Goal: Information Seeking & Learning: Learn about a topic

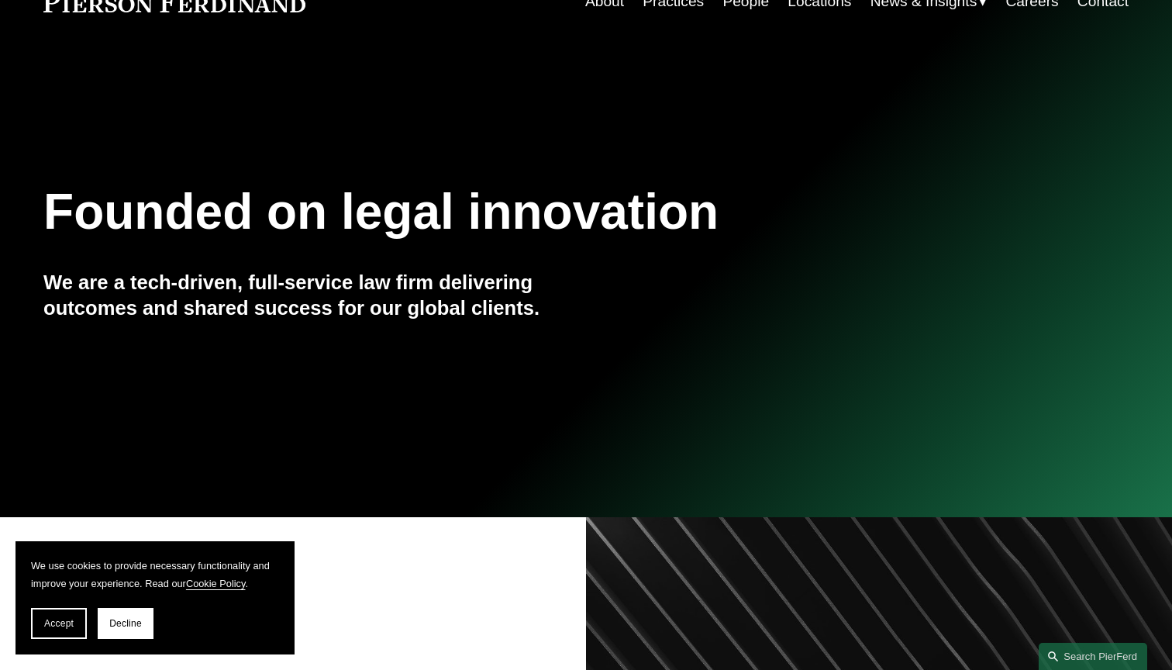
scroll to position [65, 0]
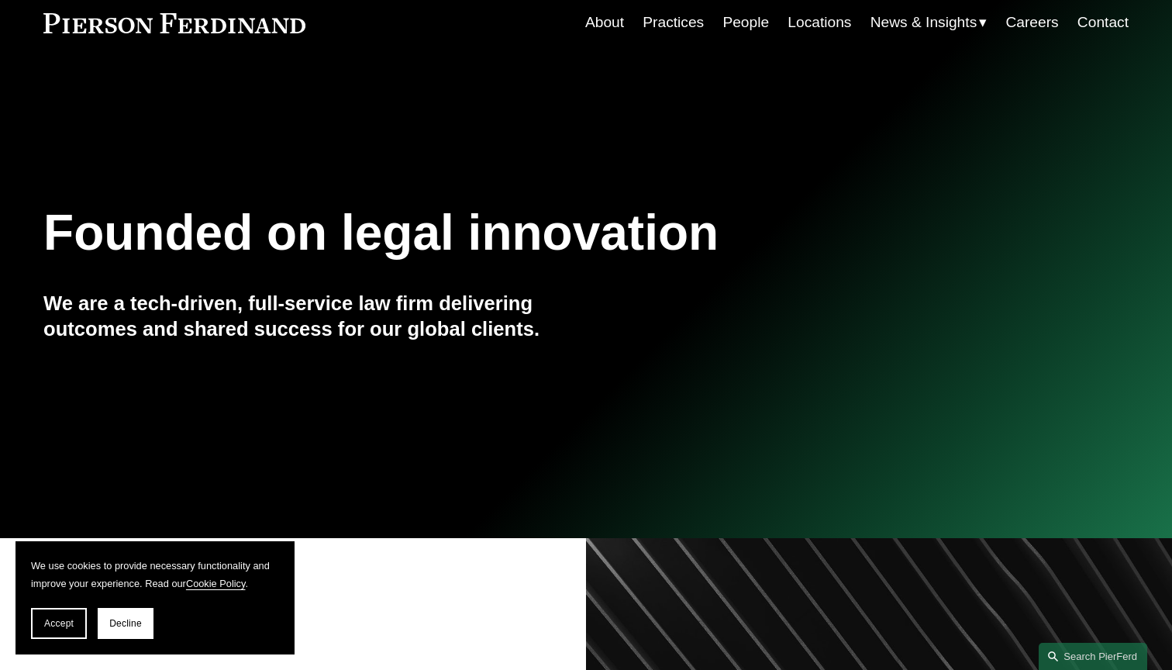
click at [198, 240] on h1 "Founded on legal innovation" at bounding box center [495, 233] width 905 height 57
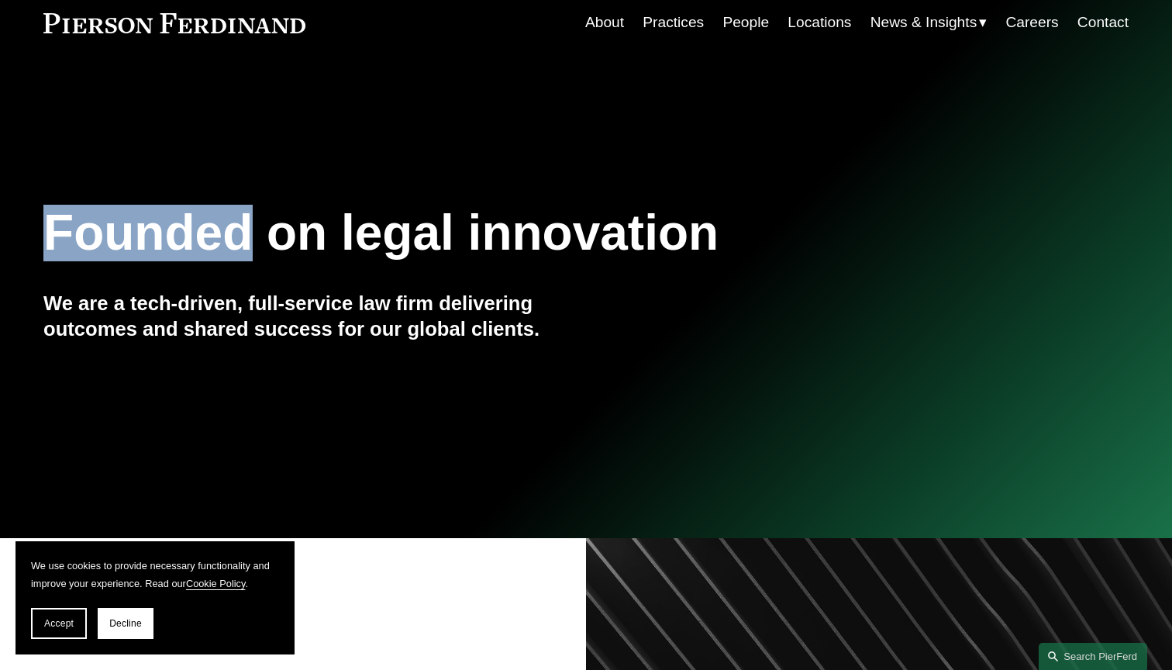
click at [198, 240] on h1 "Founded on legal innovation" at bounding box center [495, 233] width 905 height 57
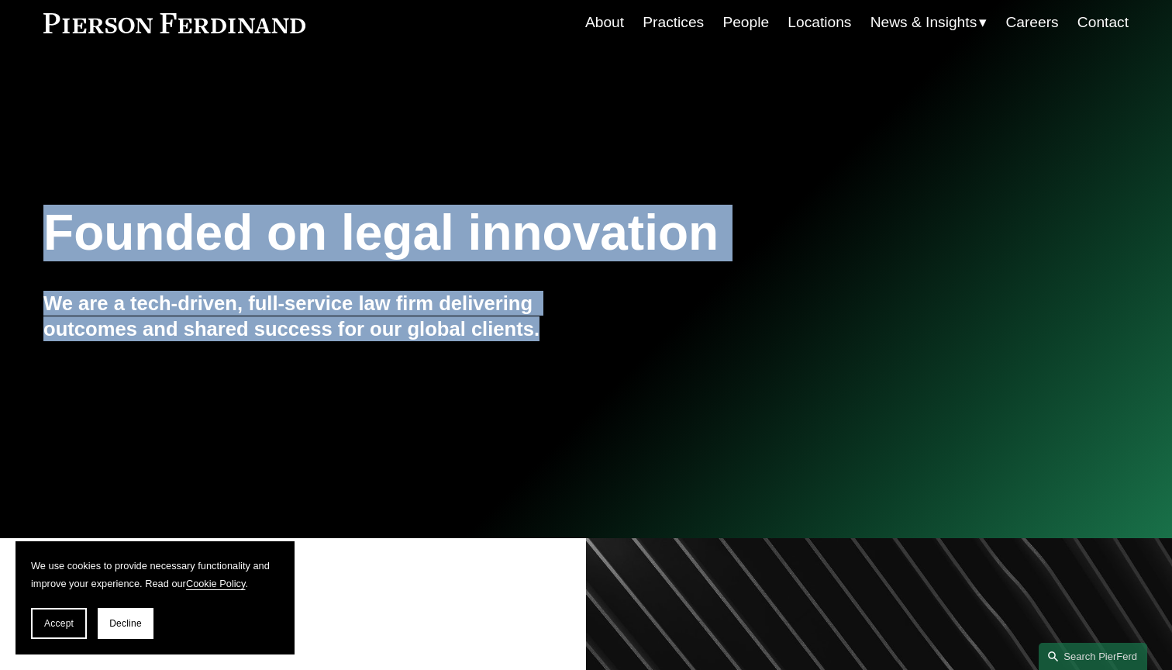
drag, startPoint x: 198, startPoint y: 240, endPoint x: 247, endPoint y: 325, distance: 98.0
click at [247, 325] on div "Founded on legal innovation We are a tech-driven, full-service law firm deliver…" at bounding box center [586, 303] width 1172 height 210
click at [247, 325] on h4 "We are a tech-driven, full-service law firm delivering outcomes and shared succ…" at bounding box center [314, 316] width 543 height 50
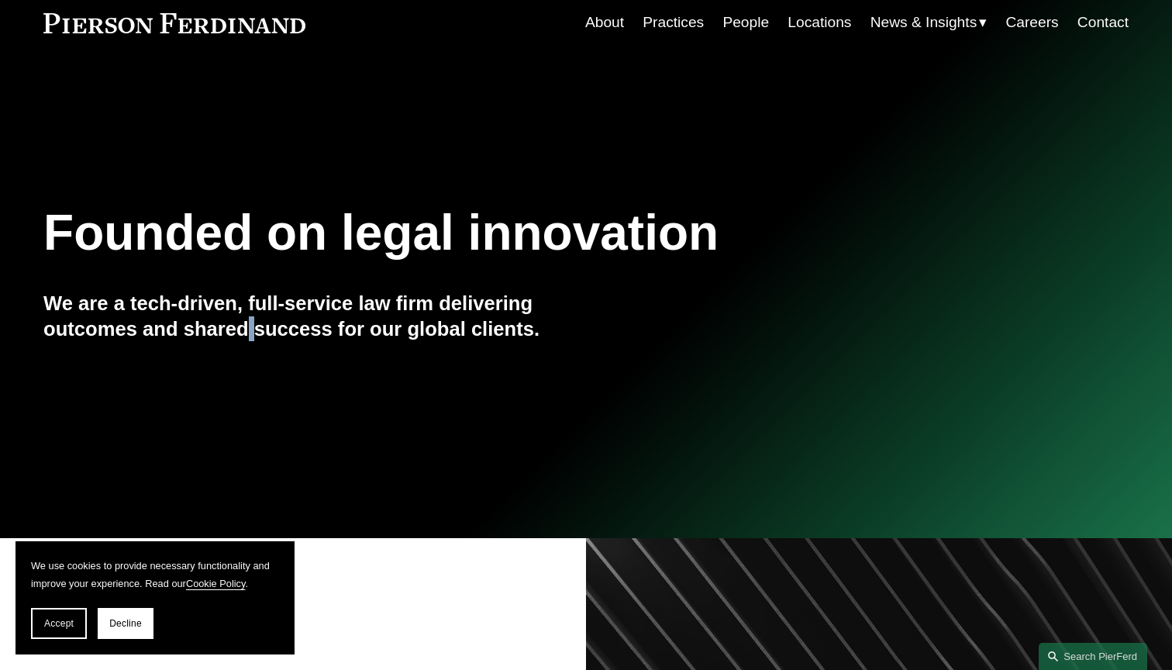
click at [247, 325] on h4 "We are a tech-driven, full-service law firm delivering outcomes and shared succ…" at bounding box center [314, 316] width 543 height 50
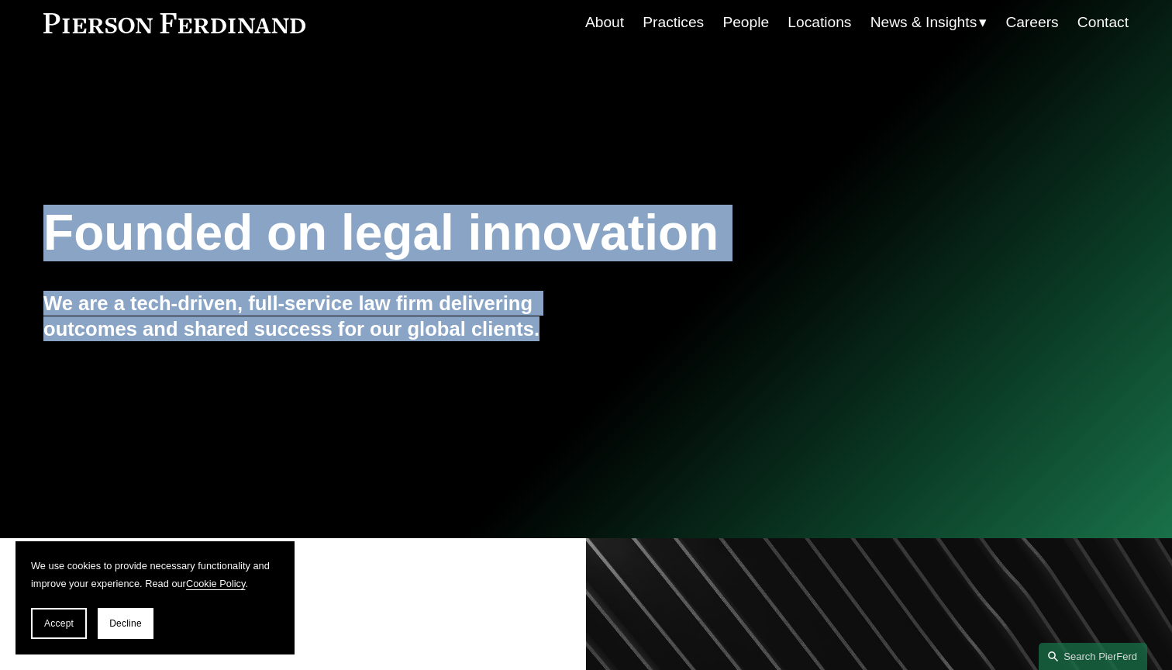
drag, startPoint x: 247, startPoint y: 325, endPoint x: 210, endPoint y: 234, distance: 98.0
click at [210, 234] on div "Founded on legal innovation We are a tech-driven, full-service law firm deliver…" at bounding box center [586, 303] width 1172 height 210
click at [210, 234] on h1 "Founded on legal innovation" at bounding box center [495, 233] width 905 height 57
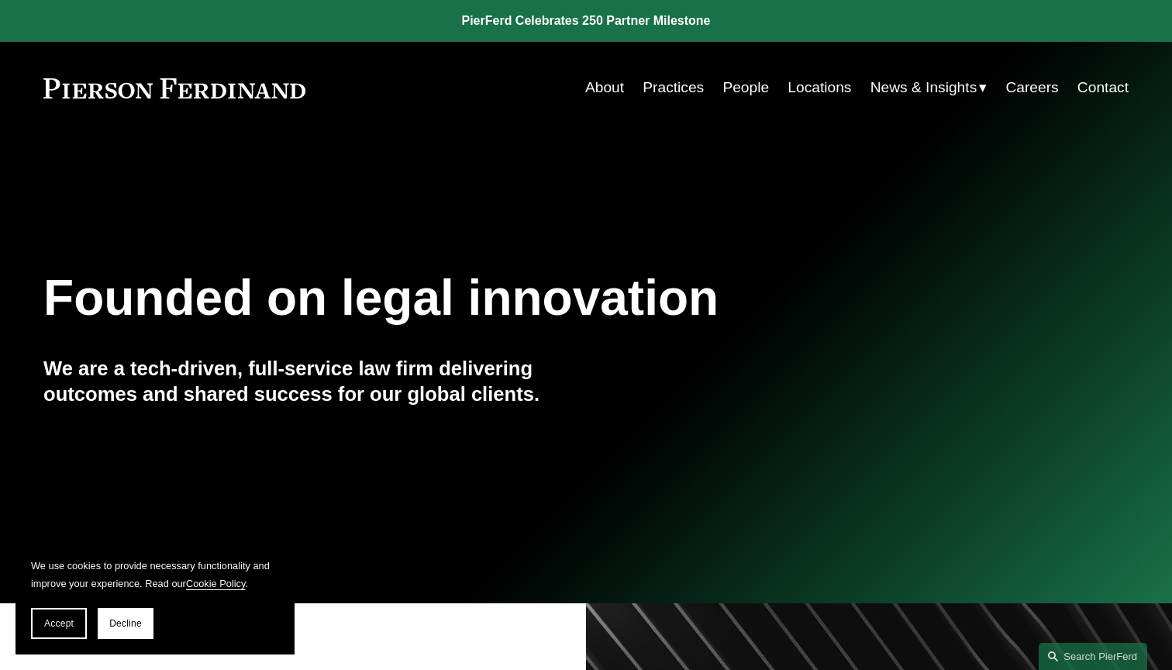
scroll to position [0, 0]
click at [632, 20] on link at bounding box center [586, 21] width 1172 height 42
click at [723, 257] on div "Founded on legal innovation We are a tech-driven, full-service law firm deliver…" at bounding box center [586, 367] width 1172 height 421
click at [329, 295] on h1 "Founded on legal innovation" at bounding box center [495, 298] width 905 height 57
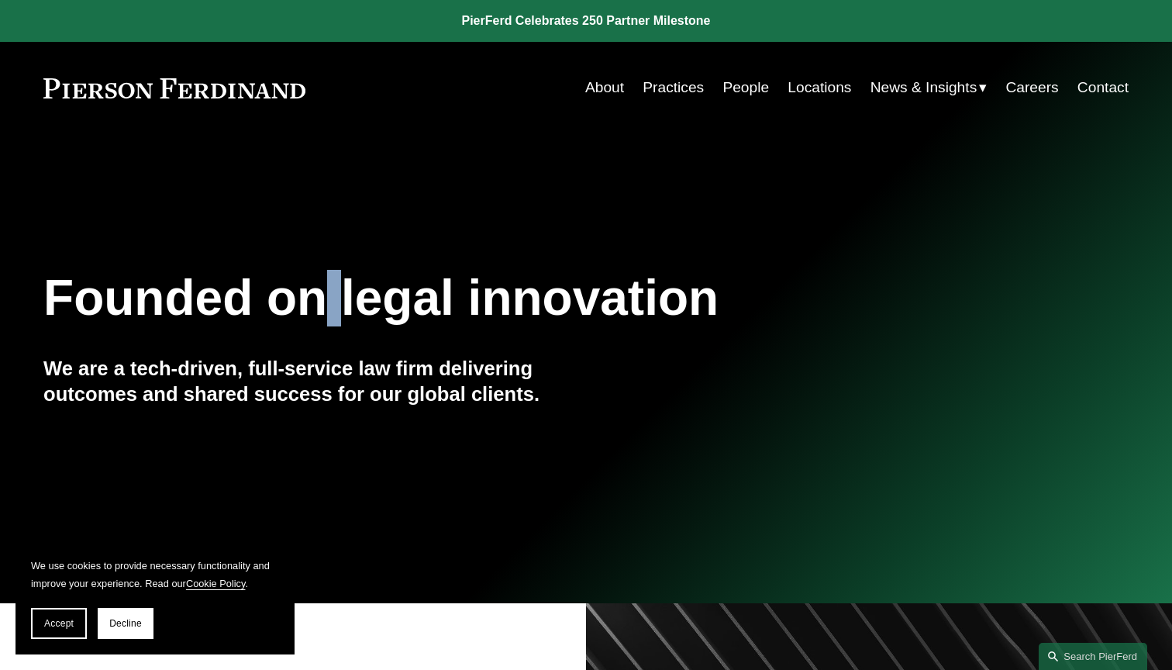
click at [329, 295] on h1 "Founded on legal innovation" at bounding box center [495, 298] width 905 height 57
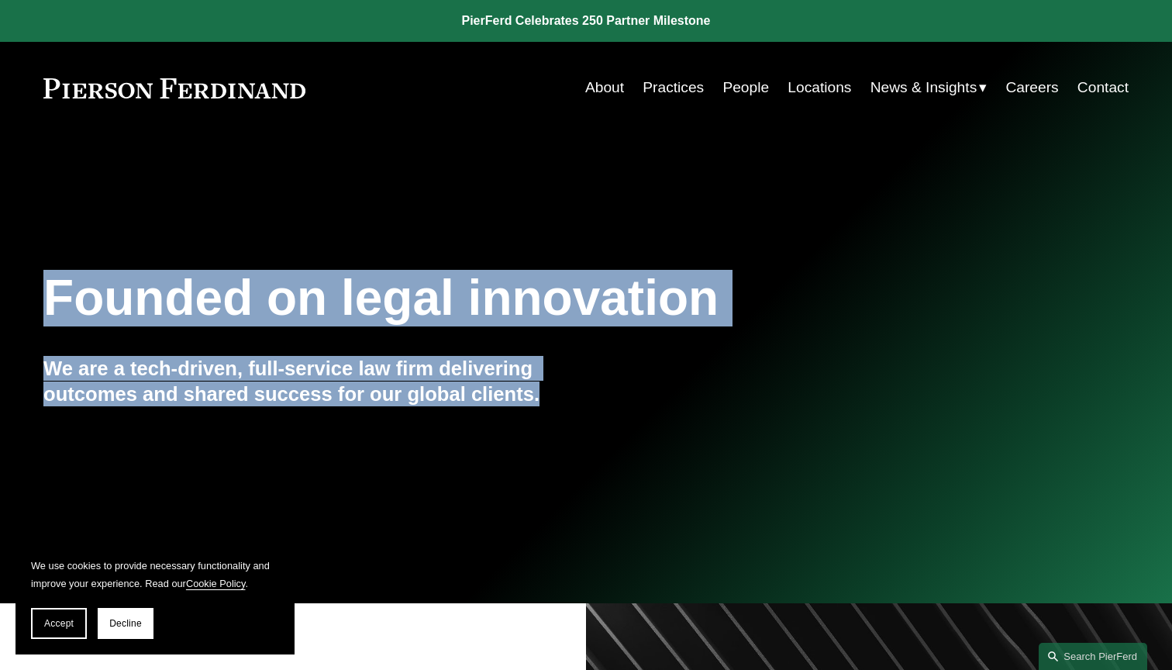
drag, startPoint x: 329, startPoint y: 295, endPoint x: 378, endPoint y: 396, distance: 112.3
click at [378, 396] on div "Founded on legal innovation We are a tech-driven, full-service law firm deliver…" at bounding box center [586, 368] width 1172 height 210
click at [378, 396] on h4 "We are a tech-driven, full-service law firm delivering outcomes and shared succ…" at bounding box center [314, 381] width 543 height 50
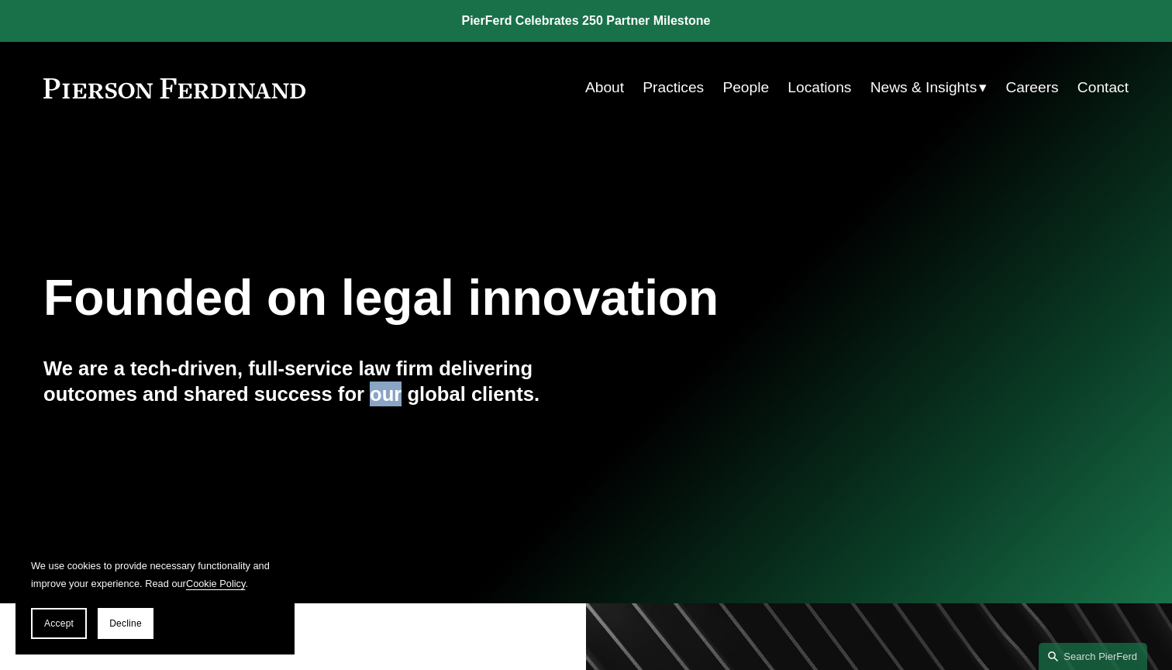
click at [378, 396] on h4 "We are a tech-driven, full-service law firm delivering outcomes and shared succ…" at bounding box center [314, 381] width 543 height 50
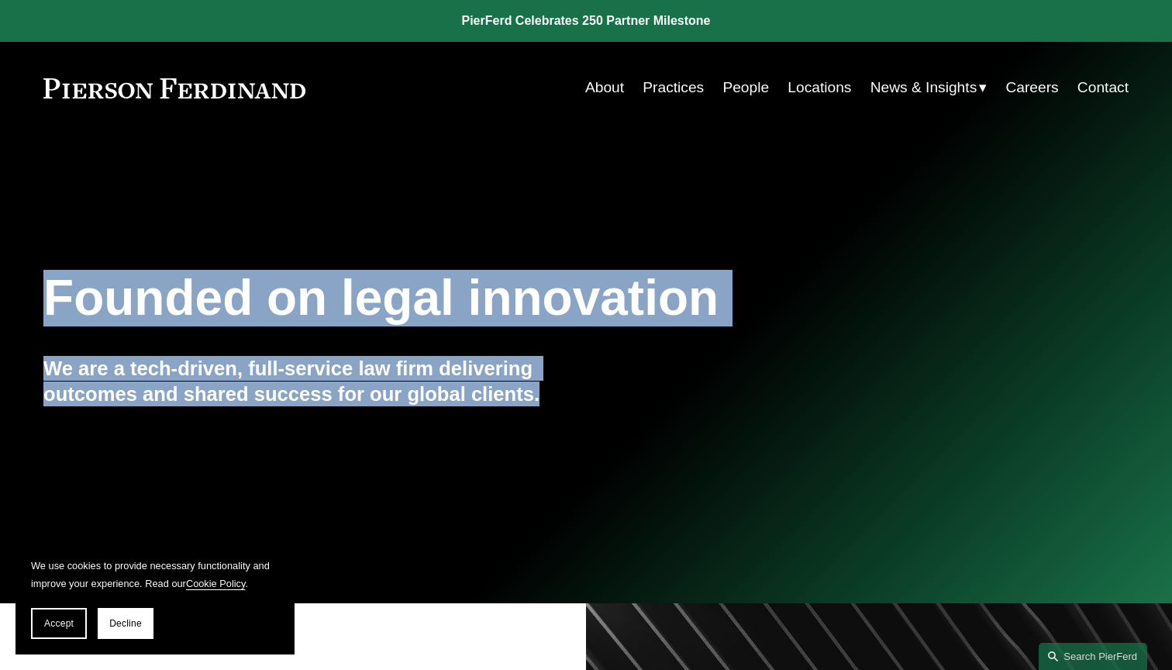
drag, startPoint x: 378, startPoint y: 396, endPoint x: 346, endPoint y: 313, distance: 88.8
click at [346, 313] on div "Founded on legal innovation We are a tech-driven, full-service law firm deliver…" at bounding box center [586, 368] width 1172 height 210
click at [346, 313] on h1 "Founded on legal innovation" at bounding box center [495, 298] width 905 height 57
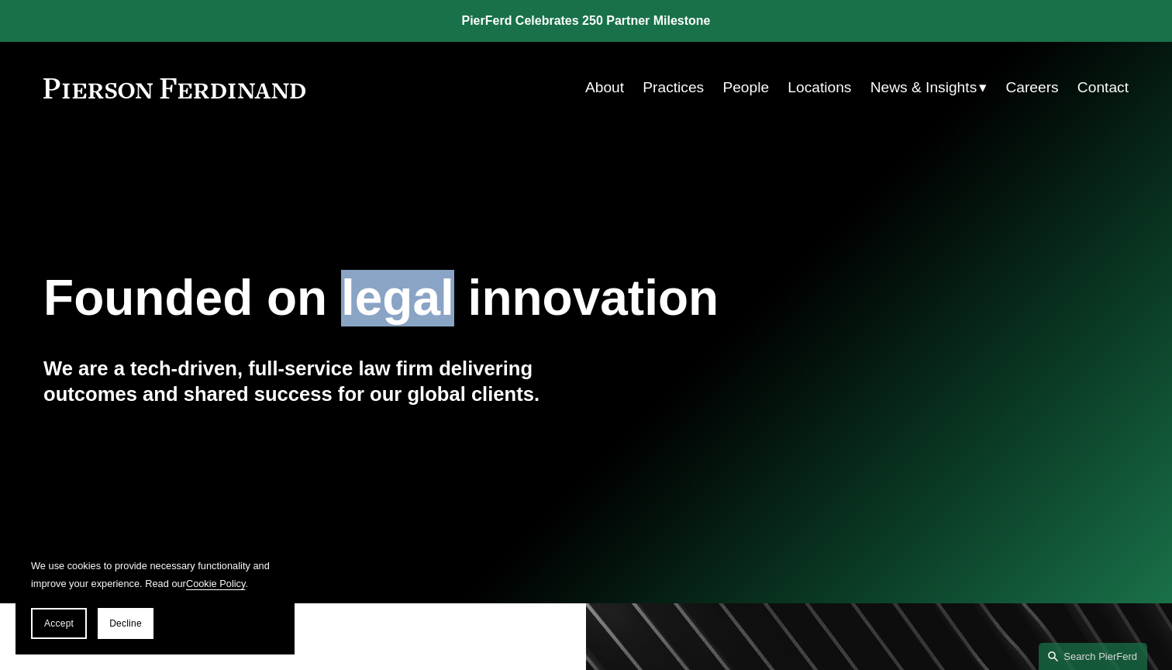
click at [346, 313] on h1 "Founded on legal innovation" at bounding box center [495, 298] width 905 height 57
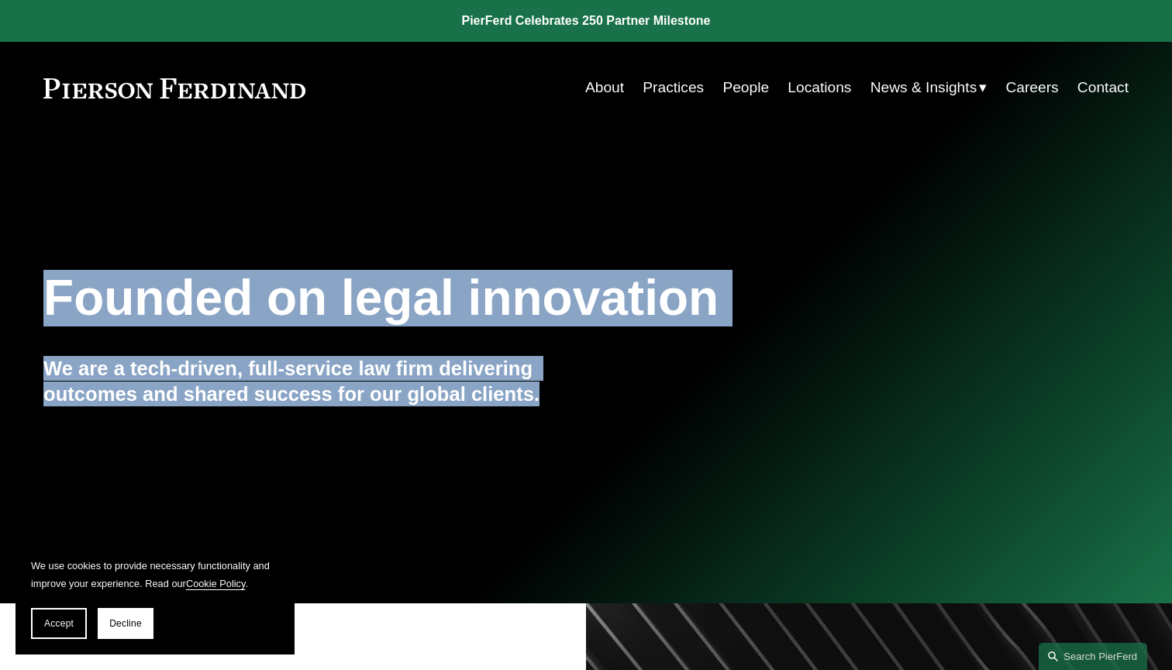
drag, startPoint x: 346, startPoint y: 313, endPoint x: 376, endPoint y: 374, distance: 67.9
click at [376, 374] on div "Founded on legal innovation We are a tech-driven, full-service law firm deliver…" at bounding box center [586, 368] width 1172 height 210
click at [377, 377] on h4 "We are a tech-driven, full-service law firm delivering outcomes and shared succ…" at bounding box center [314, 381] width 543 height 50
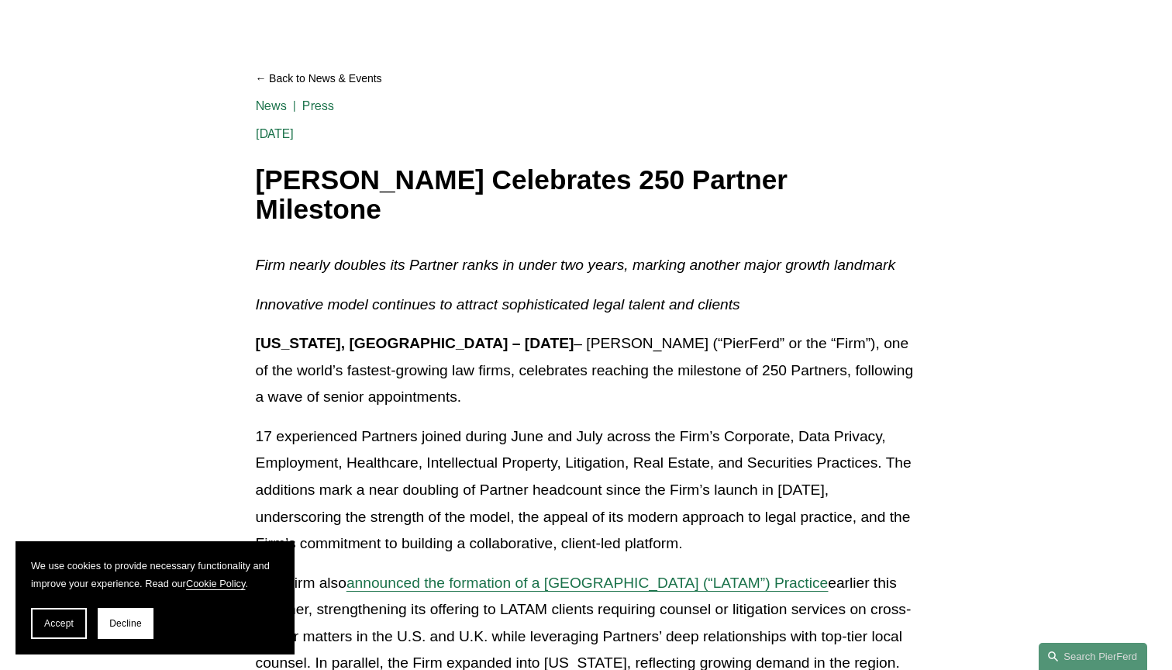
scroll to position [125, 0]
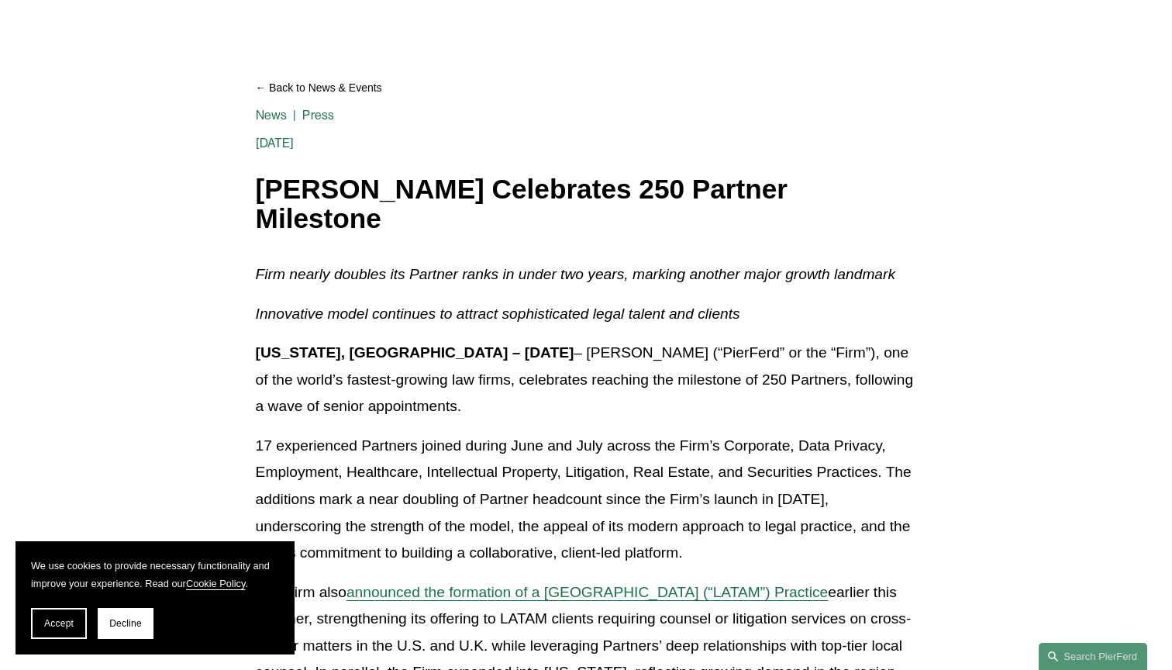
click at [533, 359] on p "[US_STATE], [GEOGRAPHIC_DATA] – [DATE] – [PERSON_NAME] (“PierFerd” or the “Firm…" at bounding box center [586, 379] width 661 height 81
click at [564, 360] on p "[US_STATE], [GEOGRAPHIC_DATA] – [DATE] – [PERSON_NAME] (“PierFerd” or the “Firm…" at bounding box center [586, 379] width 661 height 81
